Goal: Information Seeking & Learning: Learn about a topic

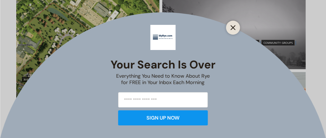
click at [233, 26] on icon "Close" at bounding box center [232, 27] width 5 height 5
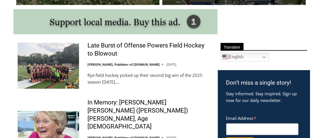
scroll to position [351, 0]
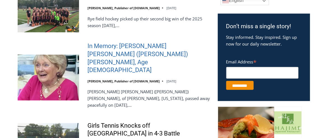
click at [116, 48] on link "In Memory: Maureen Catherine (Devlin) Koecheler, Age 83" at bounding box center [148, 58] width 123 height 32
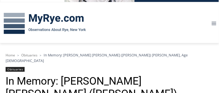
scroll to position [26, 0]
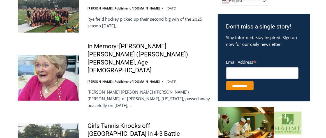
click at [193, 60] on div "In Memory: Maureen Catherine (Devlin) Koecheler, Age 83 Jay Sears, Publisher of…" at bounding box center [148, 78] width 123 height 71
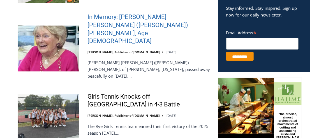
scroll to position [462, 0]
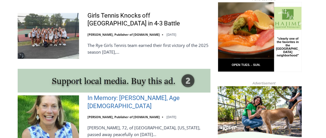
click at [154, 94] on link "In Memory: [PERSON_NAME], Age [DEMOGRAPHIC_DATA]" at bounding box center [148, 102] width 123 height 16
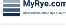
scroll to position [85, 0]
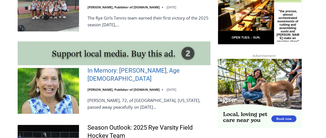
click at [132, 67] on link "In Memory: [PERSON_NAME], Age [DEMOGRAPHIC_DATA]" at bounding box center [148, 75] width 123 height 16
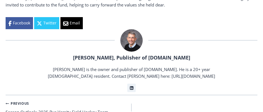
scroll to position [404, 0]
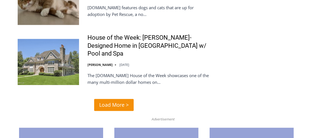
scroll to position [1432, 0]
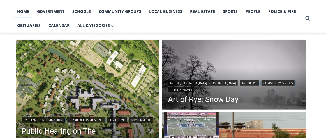
scroll to position [111, 0]
